Goal: Information Seeking & Learning: Learn about a topic

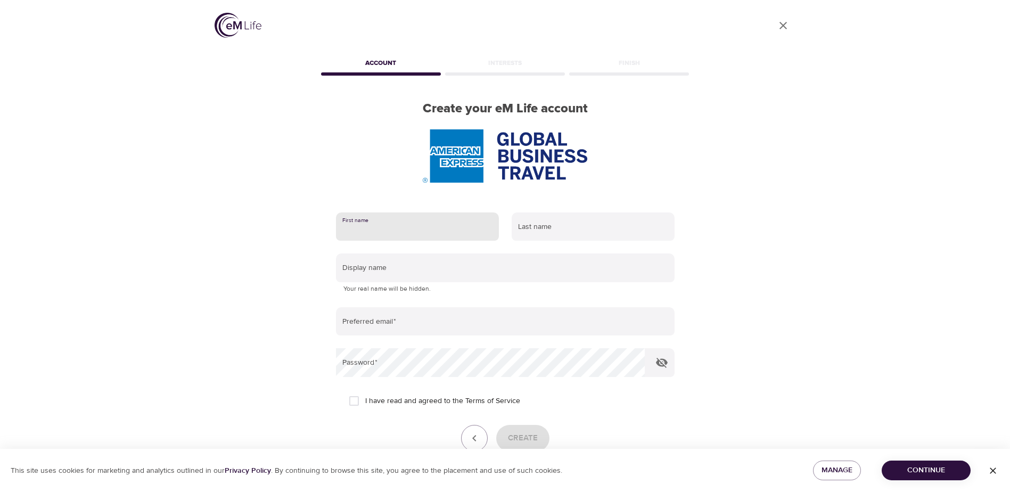
click at [417, 231] on input "text" at bounding box center [417, 226] width 163 height 29
type input "[PERSON_NAME]"
type input "[PERSON_NAME][EMAIL_ADDRESS][PERSON_NAME][DOMAIN_NAME]"
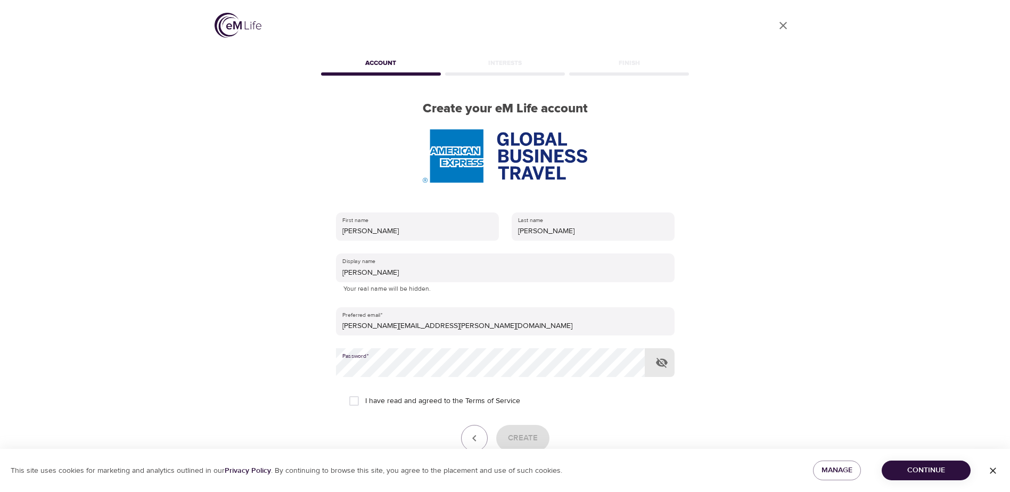
click at [659, 359] on icon "button" at bounding box center [661, 362] width 13 height 13
click at [631, 418] on form "First name [PERSON_NAME] Last name [PERSON_NAME] Display name [PERSON_NAME] You…" at bounding box center [505, 343] width 339 height 275
click at [351, 400] on input "I have read and agreed to the Terms of Service" at bounding box center [354, 401] width 22 height 22
checkbox input "true"
click at [924, 469] on span "Continue" at bounding box center [926, 470] width 72 height 13
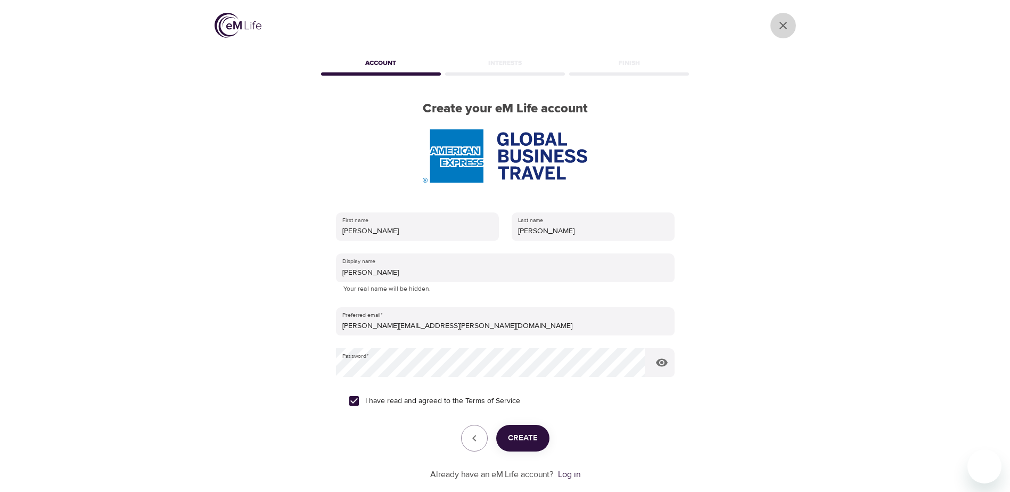
click at [787, 20] on icon "User Profile" at bounding box center [783, 25] width 13 height 13
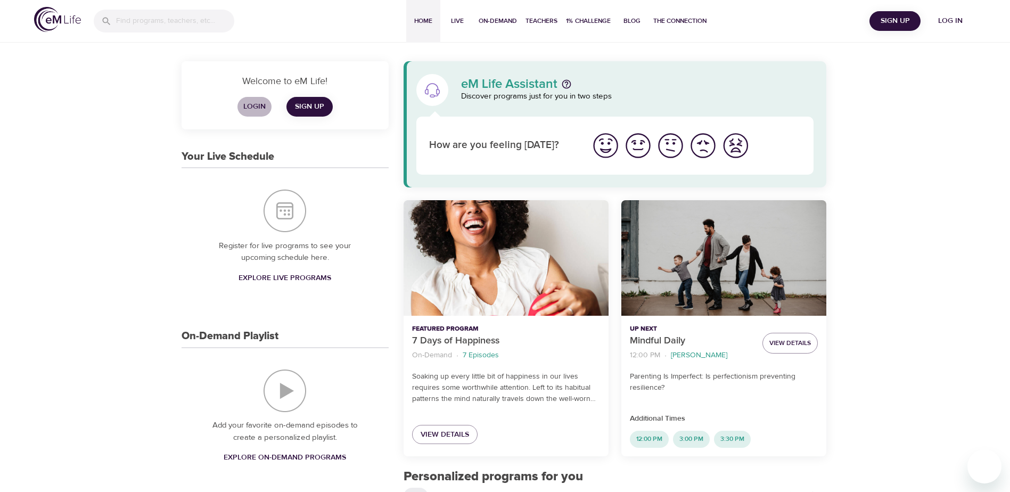
click at [257, 106] on span "Login" at bounding box center [255, 106] width 26 height 13
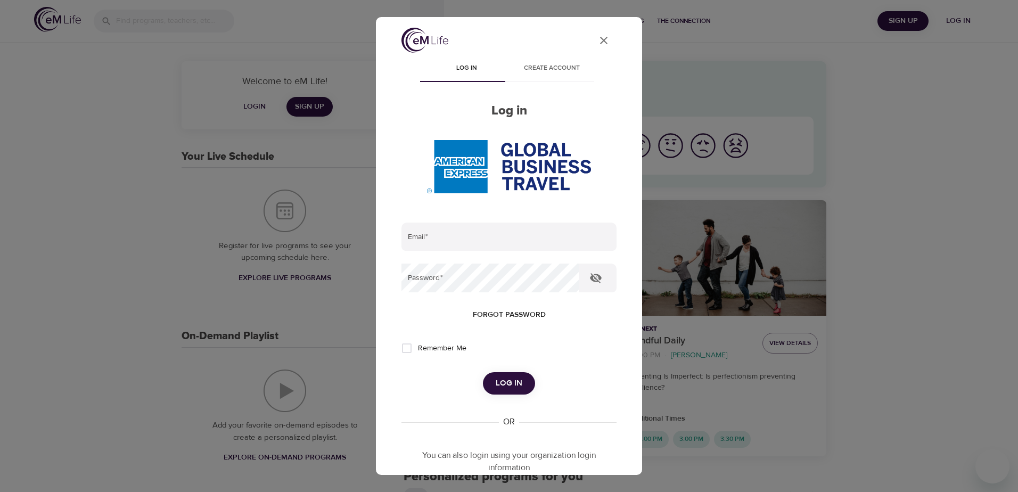
type input "[PERSON_NAME][EMAIL_ADDRESS][PERSON_NAME][DOMAIN_NAME]"
click at [252, 273] on div "User Profile Log in Create account Log in Email   * [PERSON_NAME][EMAIL_ADDRESS…" at bounding box center [509, 246] width 1018 height 492
click at [481, 376] on div "Log in" at bounding box center [508, 383] width 215 height 22
click at [511, 384] on span "Log in" at bounding box center [509, 383] width 27 height 14
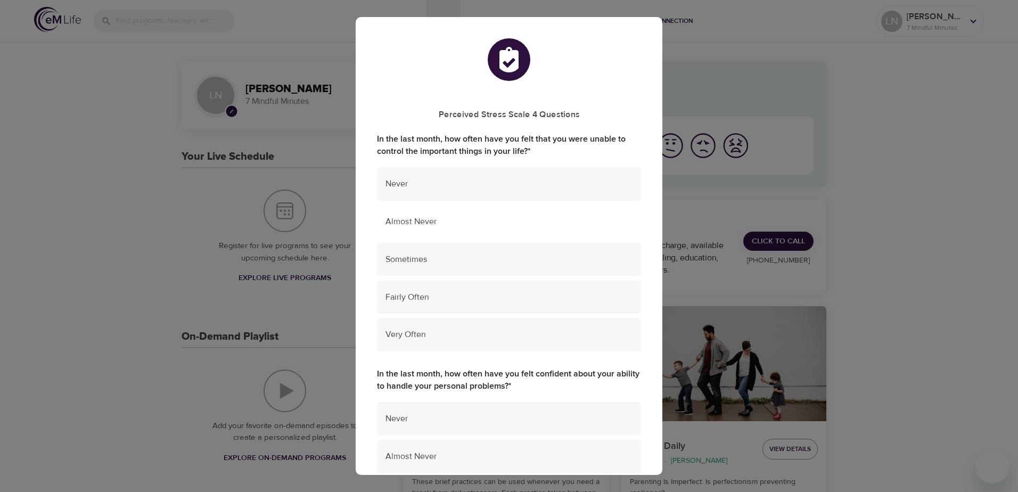
click at [485, 220] on span "Almost Never" at bounding box center [508, 222] width 247 height 12
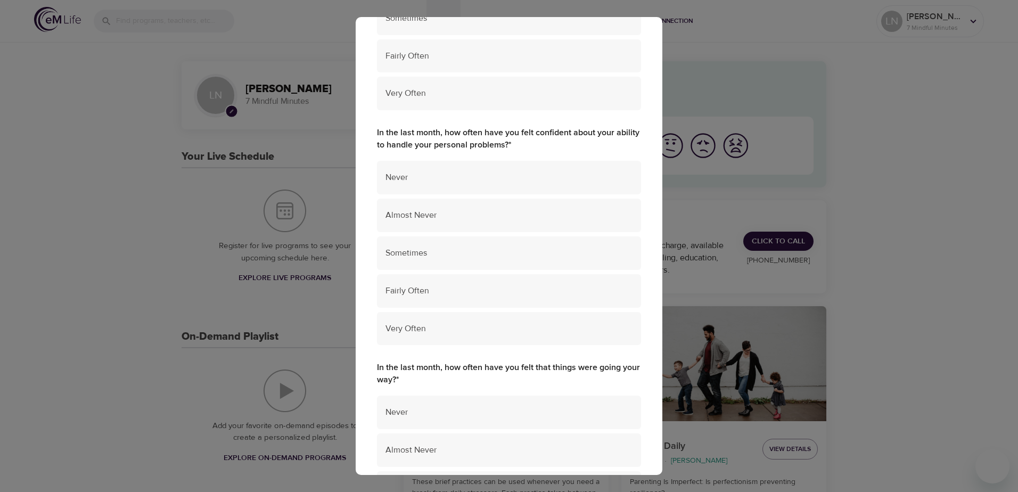
scroll to position [266, 0]
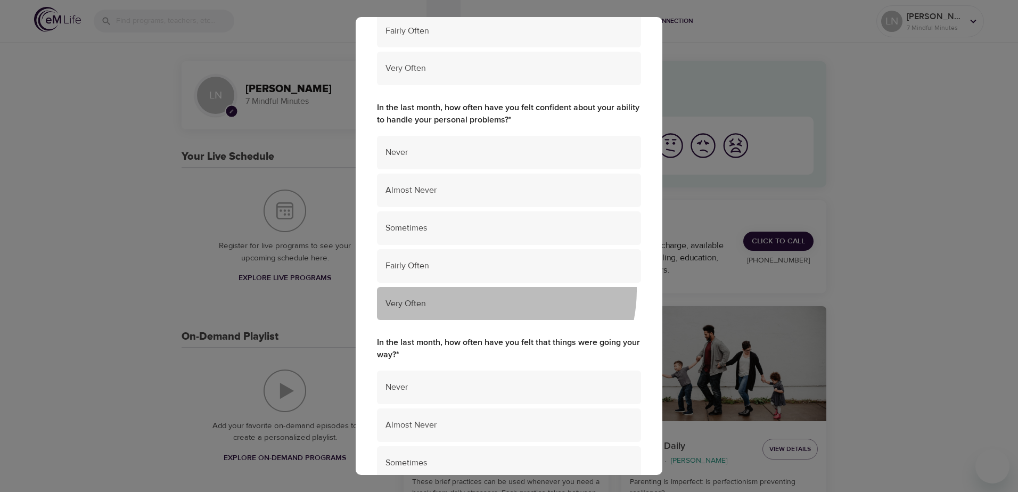
click at [478, 290] on div "Very Often" at bounding box center [509, 304] width 264 height 34
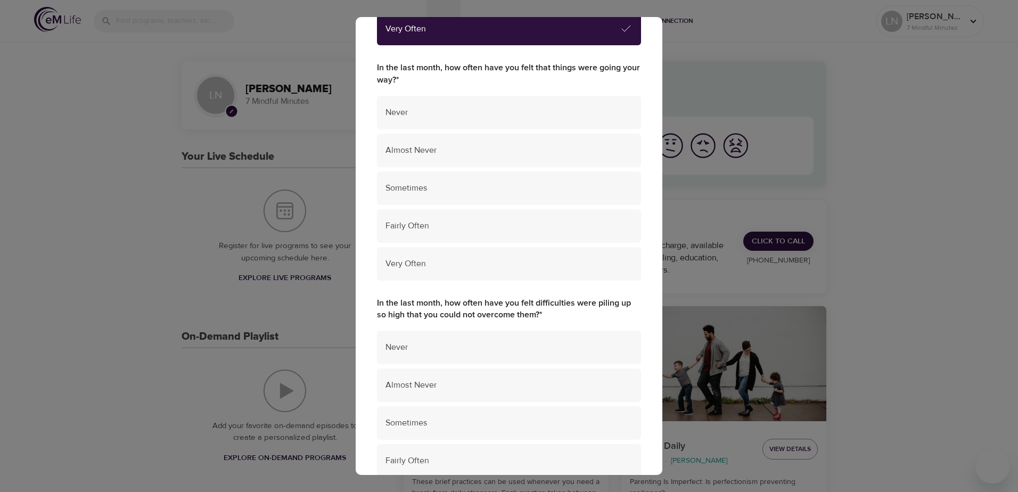
scroll to position [545, 0]
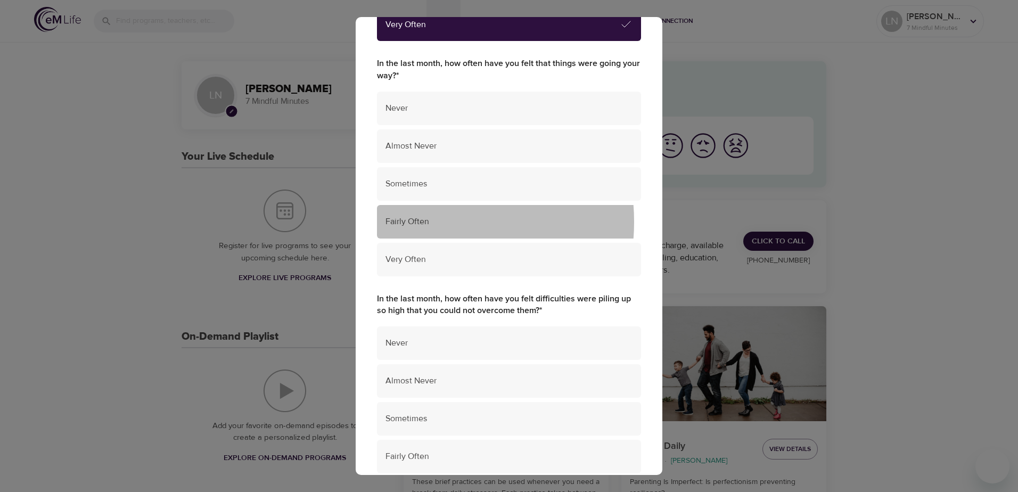
click at [428, 222] on span "Fairly Often" at bounding box center [508, 222] width 247 height 12
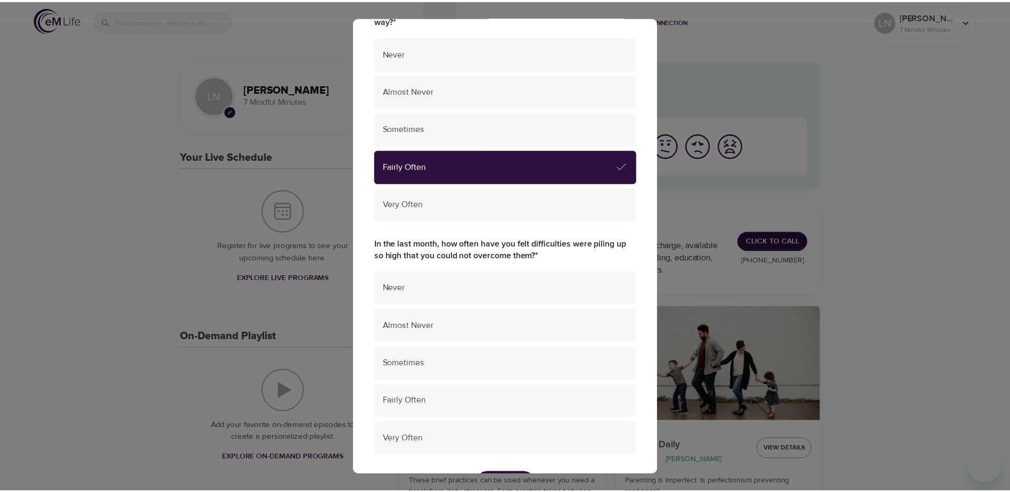
scroll to position [670, 0]
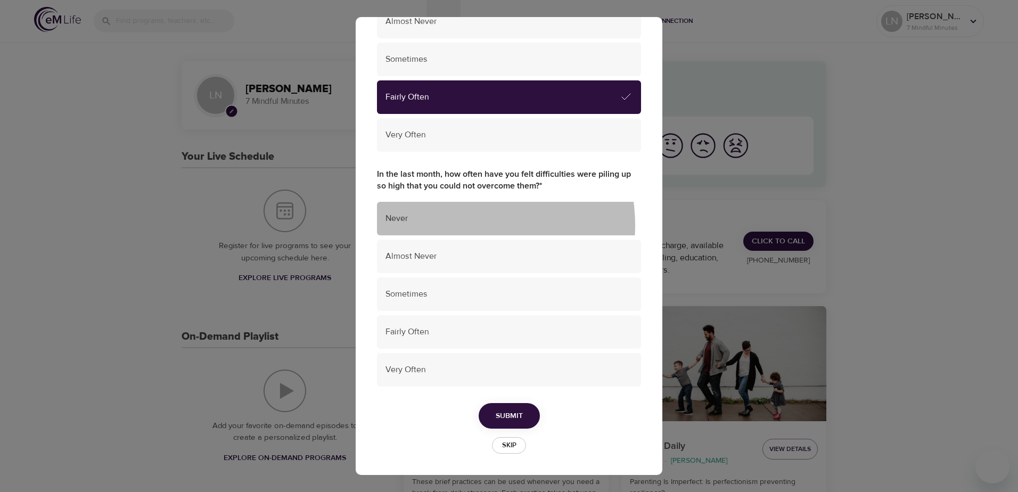
click at [461, 225] on div "Never" at bounding box center [509, 219] width 264 height 34
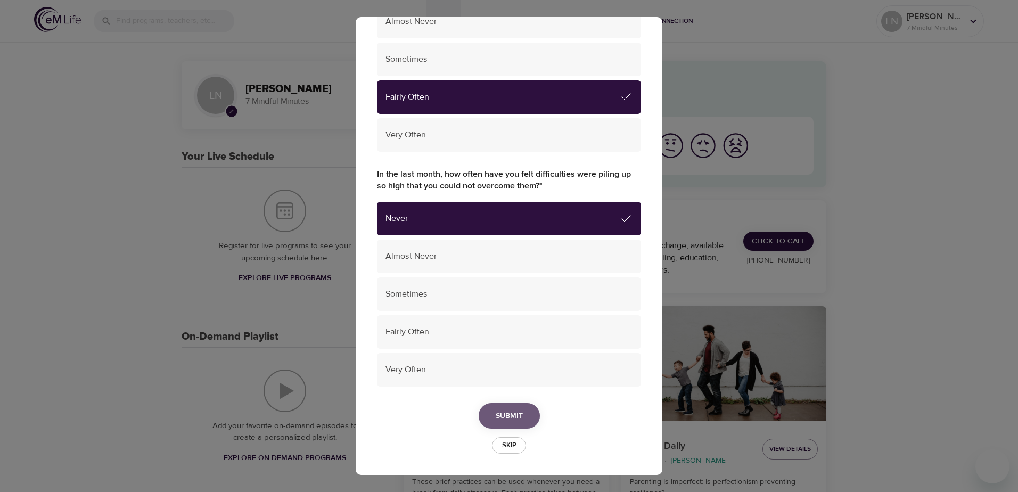
click at [501, 411] on span "Submit" at bounding box center [509, 415] width 27 height 13
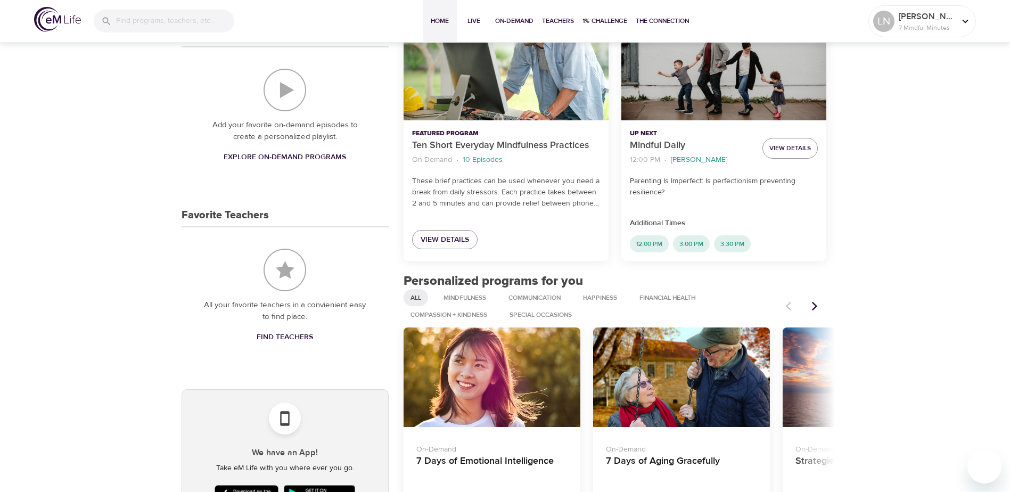
scroll to position [345, 0]
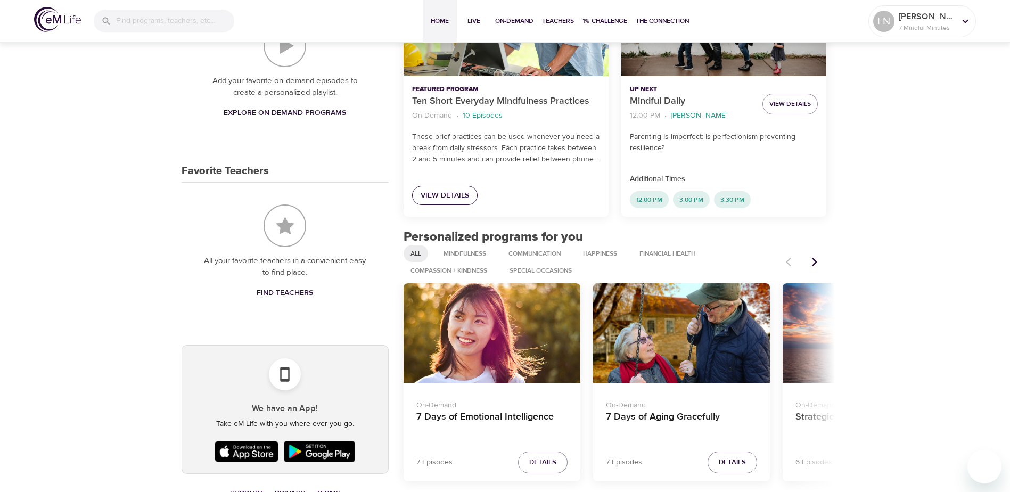
click at [451, 202] on span "View Details" at bounding box center [444, 195] width 48 height 13
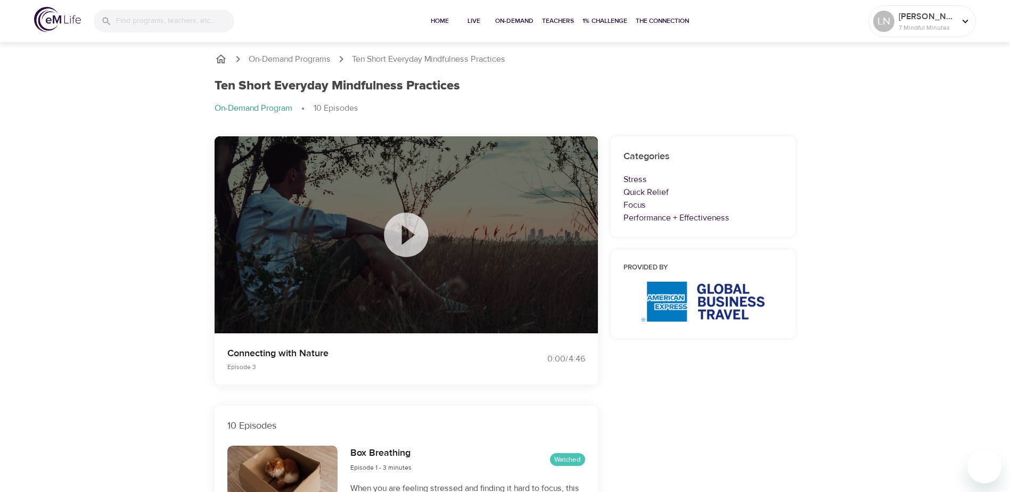
click at [405, 234] on icon at bounding box center [405, 234] width 53 height 53
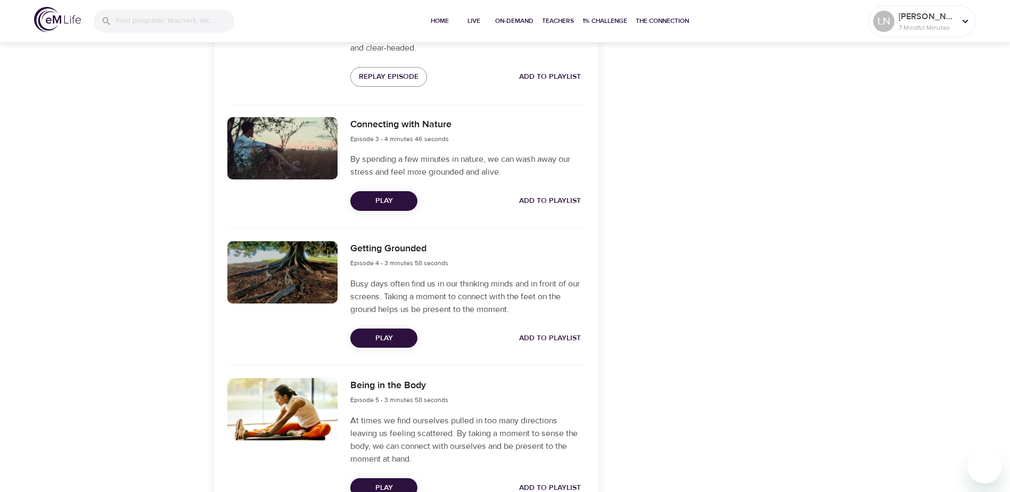
scroll to position [600, 0]
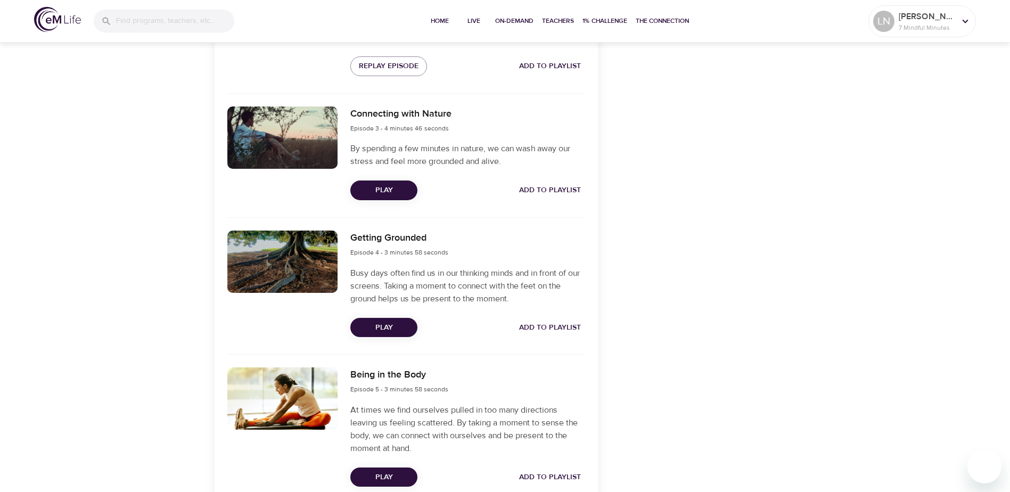
click at [387, 327] on span "Play" at bounding box center [384, 327] width 50 height 13
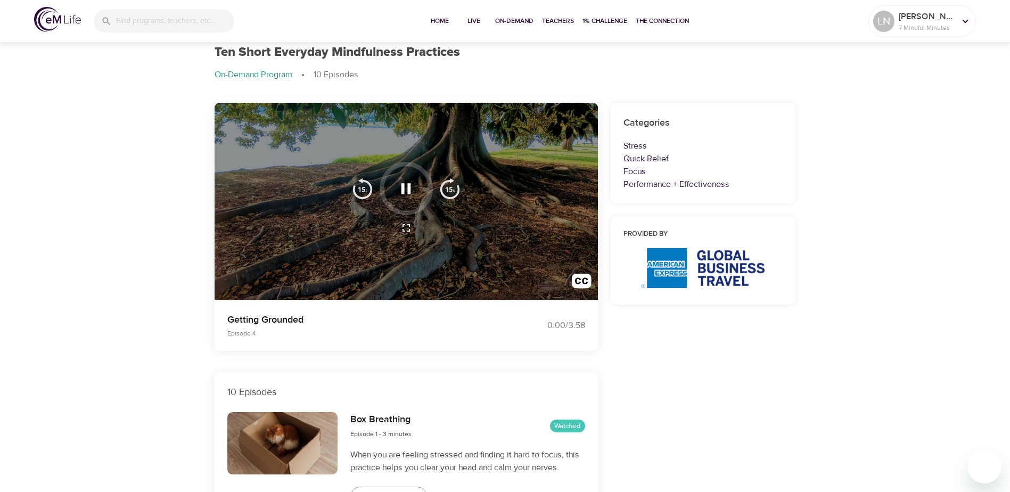
scroll to position [0, 0]
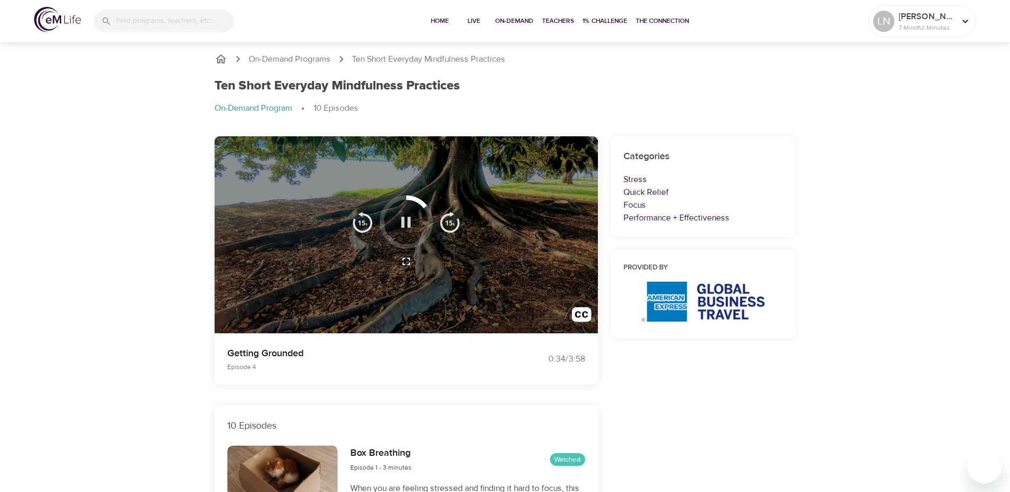
click at [397, 225] on icon "button" at bounding box center [406, 222] width 19 height 19
